Goal: Navigation & Orientation: Find specific page/section

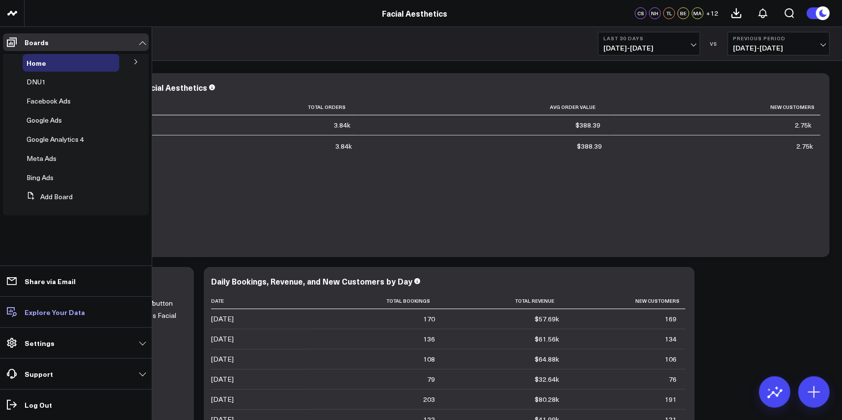
click at [53, 311] on p "Explore Your Data" at bounding box center [55, 312] width 60 height 8
